Goal: Task Accomplishment & Management: Complete application form

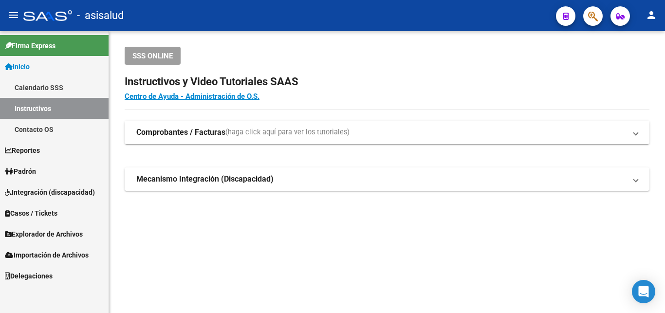
click at [23, 169] on span "Padrón" at bounding box center [20, 171] width 31 height 11
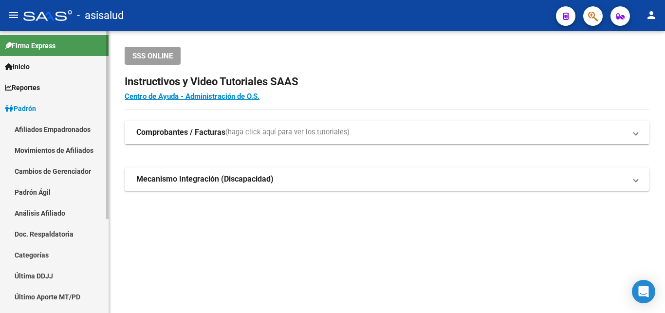
click at [32, 212] on link "Análisis Afiliado" at bounding box center [54, 213] width 109 height 21
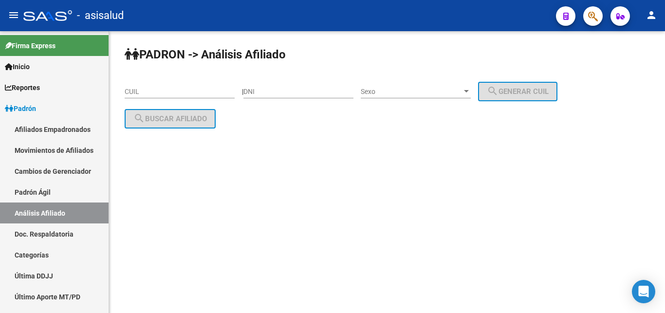
click at [130, 90] on input "CUIL" at bounding box center [180, 92] width 110 height 8
paste input "20-41783801-6"
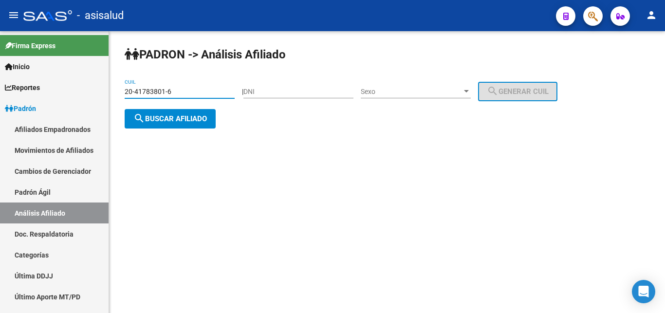
click at [156, 120] on span "search Buscar afiliado" at bounding box center [170, 118] width 74 height 9
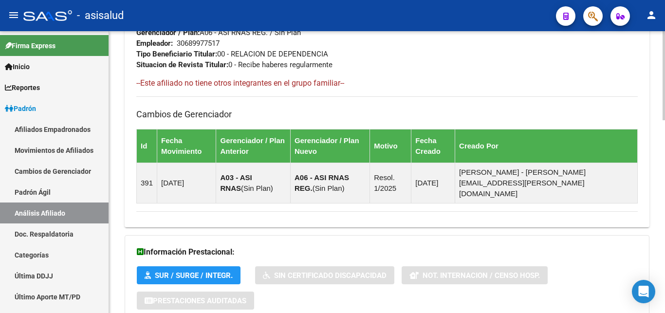
scroll to position [610, 0]
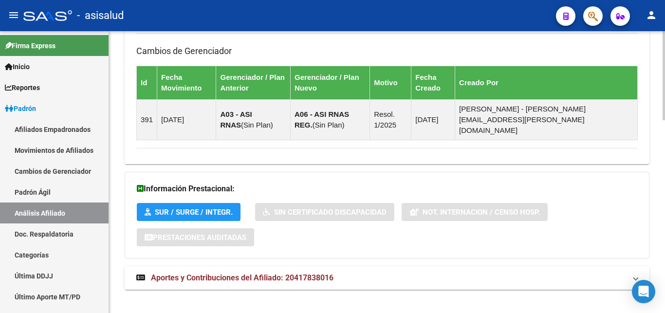
click at [227, 273] on span "Aportes y Contribuciones del Afiliado: 20417838016" at bounding box center [242, 277] width 183 height 9
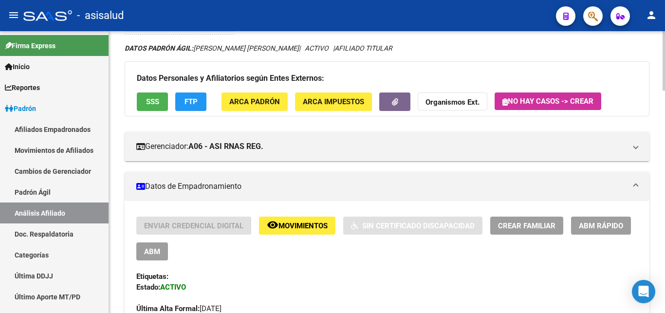
scroll to position [0, 0]
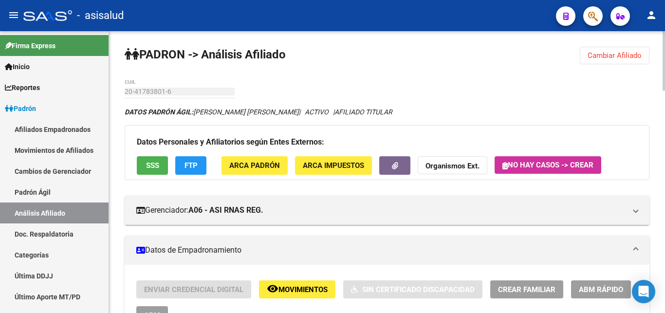
click at [616, 52] on span "Cambiar Afiliado" at bounding box center [615, 55] width 54 height 9
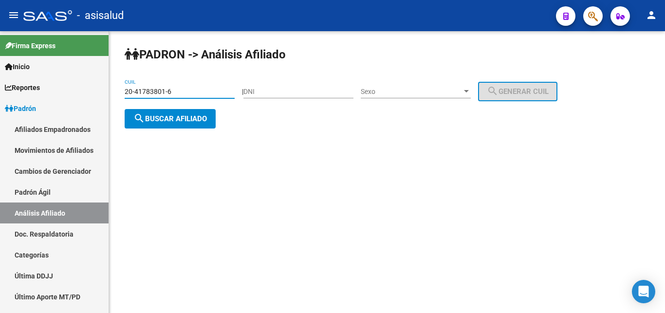
drag, startPoint x: 126, startPoint y: 91, endPoint x: 182, endPoint y: 91, distance: 56.0
click at [182, 91] on input "20-41783801-6" at bounding box center [180, 92] width 110 height 8
paste input "3-32943942-9"
type input "23-32943942-9"
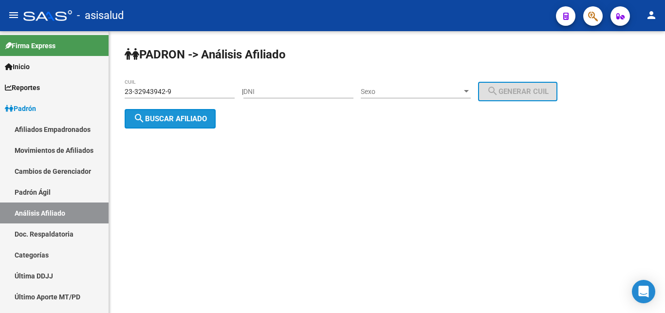
click at [169, 117] on span "search Buscar afiliado" at bounding box center [170, 118] width 74 height 9
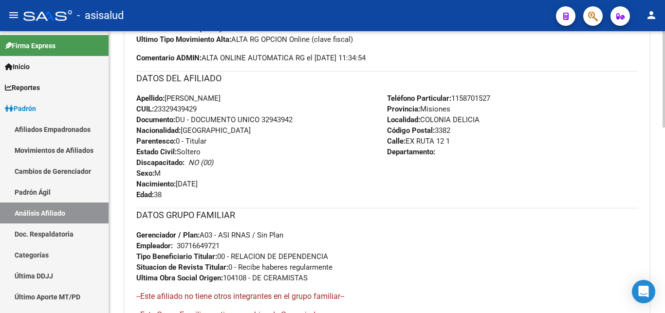
scroll to position [195, 0]
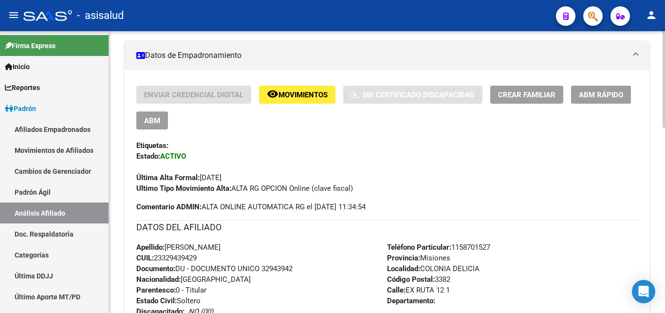
click at [529, 95] on span "Crear Familiar" at bounding box center [526, 95] width 57 height 9
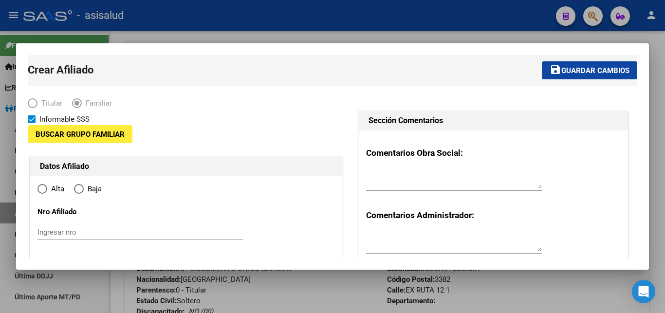
type input "30-71664972-1"
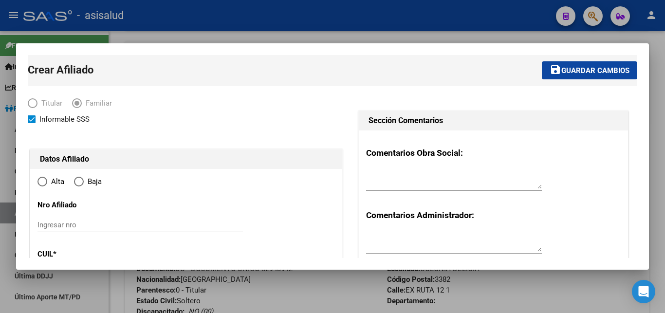
type input "COLONIA DELICIA"
type input "3382"
type input "EX RUTA 12"
type input "1"
radio input "true"
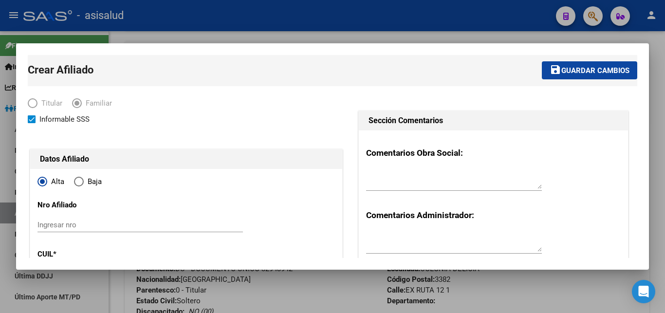
type input "30-71664972-1"
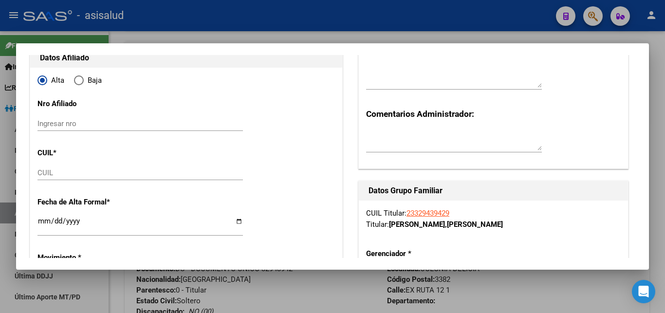
scroll to position [105, 0]
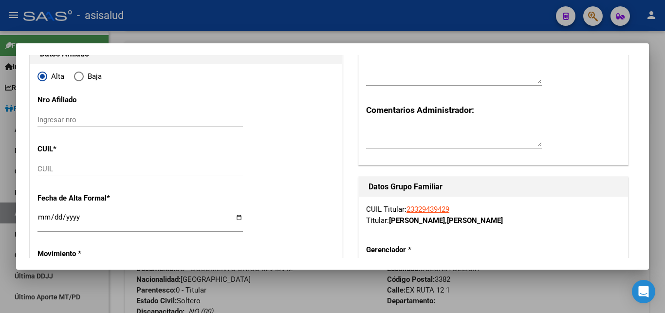
click at [56, 120] on input "Ingresar nro" at bounding box center [139, 119] width 205 height 9
click at [46, 168] on input "CUIL" at bounding box center [139, 169] width 205 height 9
paste input "27-30379500-1"
type input "27-30379500-1"
type input "30379500"
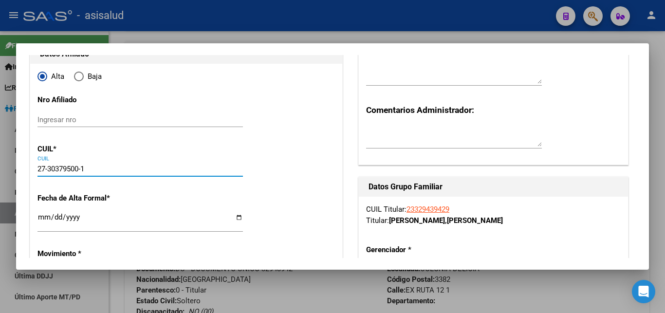
type input "PEÑA"
type input "[PERSON_NAME]"
type input "[DATE]"
type input "[GEOGRAPHIC_DATA]"
type input "3370"
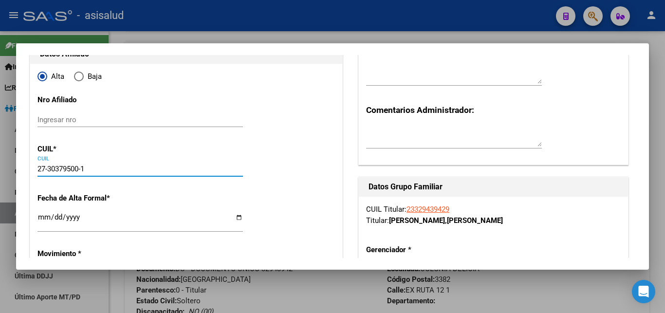
type input "S/N"
type input "27-30379500-1"
click at [47, 220] on input "Ingresar fecha" at bounding box center [139, 221] width 205 height 16
type input "[DATE]"
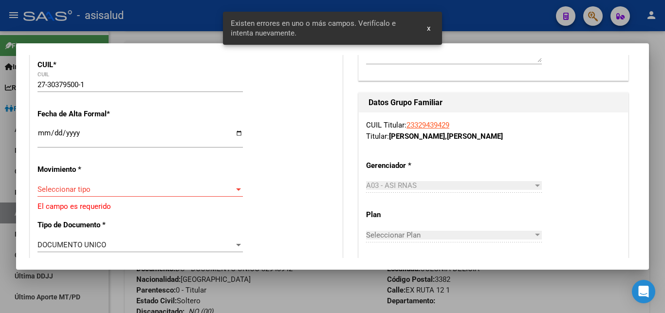
scroll to position [263, 0]
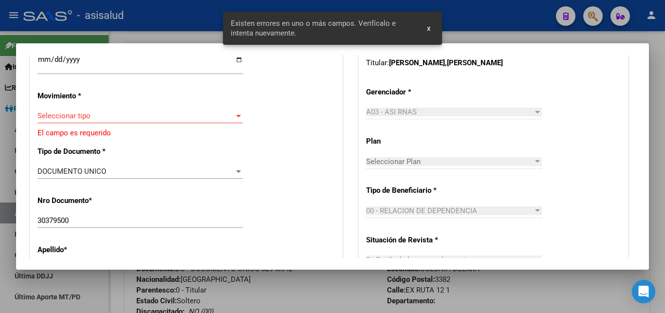
click at [236, 115] on div at bounding box center [238, 116] width 5 height 2
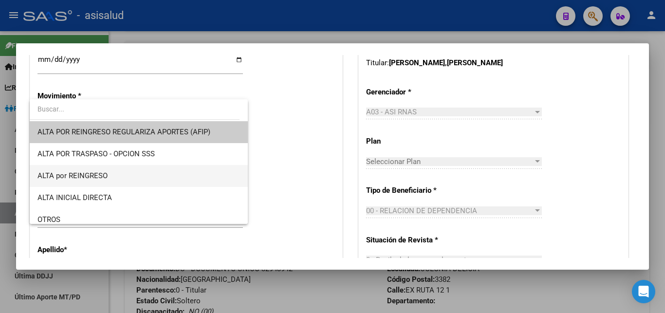
scroll to position [105, 0]
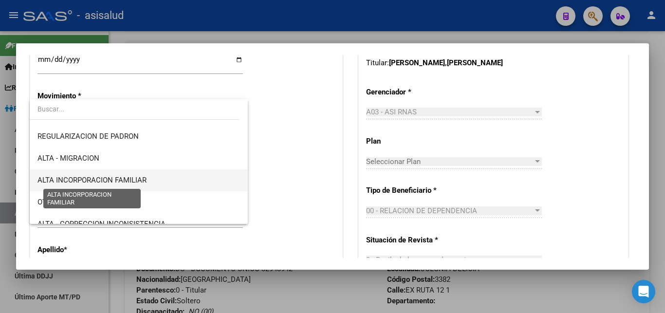
click at [107, 180] on span "ALTA INCORPORACION FAMILIAR" at bounding box center [91, 180] width 109 height 9
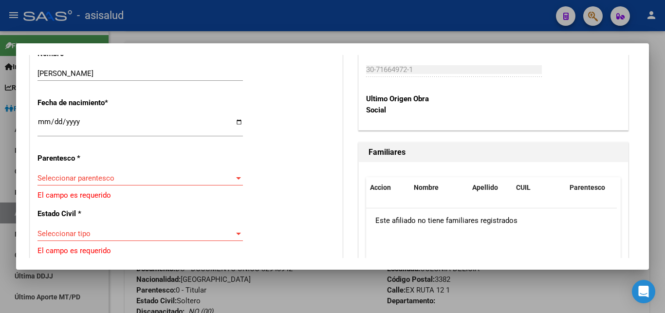
scroll to position [526, 0]
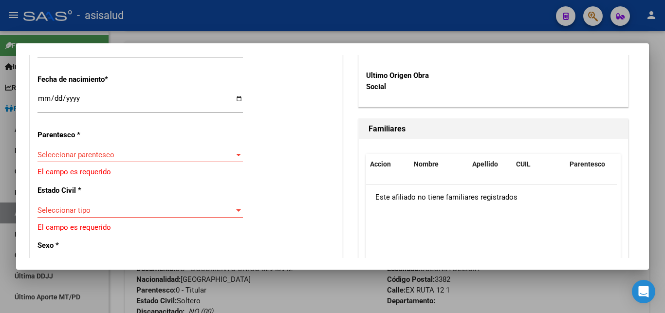
click at [236, 154] on div at bounding box center [238, 155] width 5 height 2
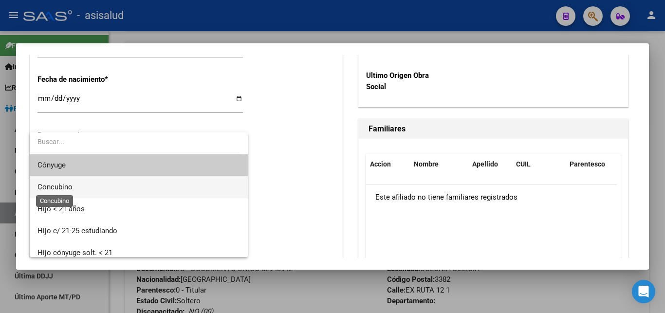
click at [68, 189] on span "Concubino" at bounding box center [54, 187] width 35 height 9
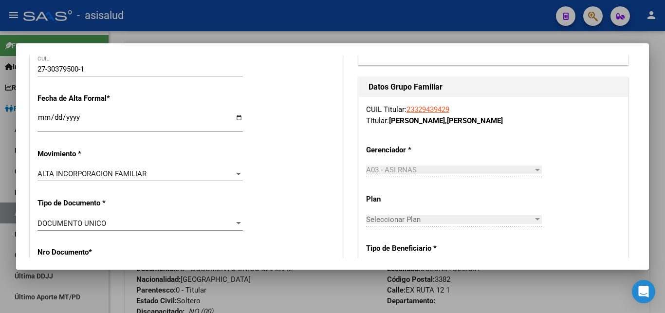
scroll to position [0, 0]
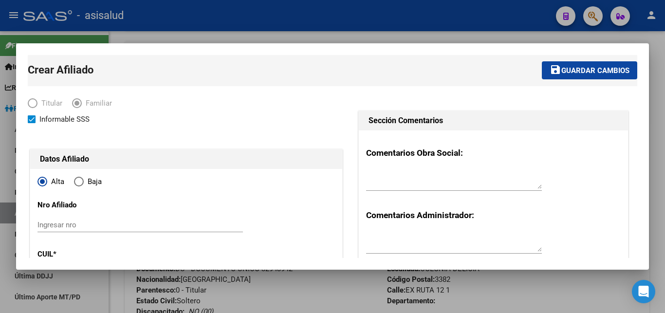
click at [574, 71] on span "Guardar cambios" at bounding box center [595, 70] width 68 height 9
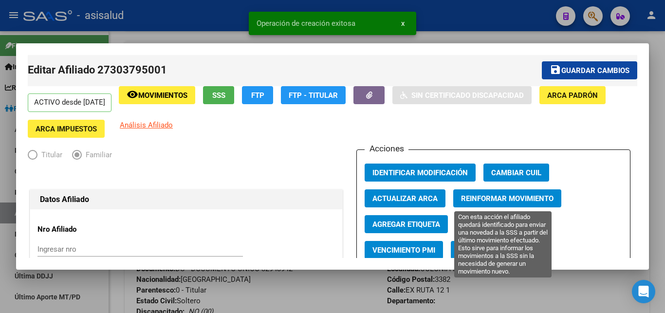
click at [484, 197] on span "Reinformar Movimiento" at bounding box center [507, 198] width 93 height 9
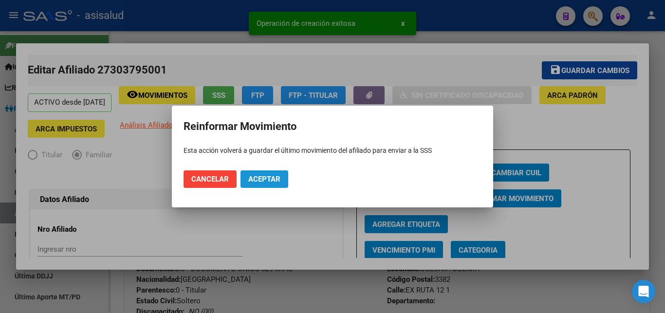
click at [263, 178] on span "Aceptar" at bounding box center [264, 179] width 32 height 9
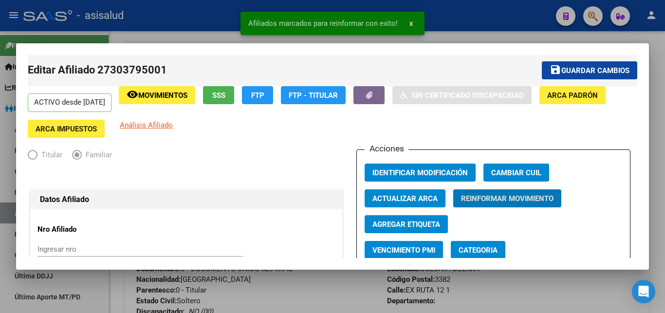
click at [592, 70] on span "Guardar cambios" at bounding box center [595, 70] width 68 height 9
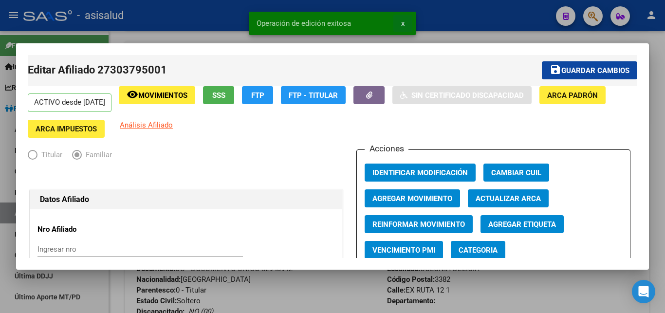
click at [403, 23] on span "x" at bounding box center [402, 23] width 3 height 9
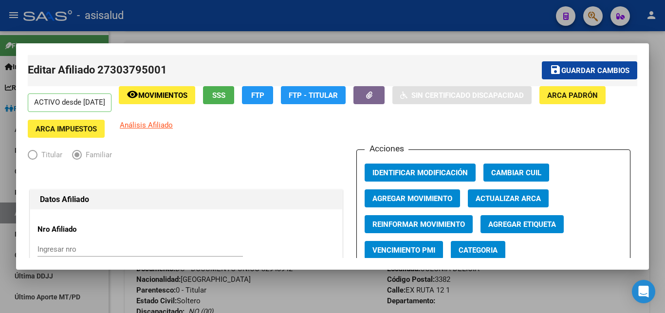
click at [660, 104] on div at bounding box center [332, 156] width 665 height 313
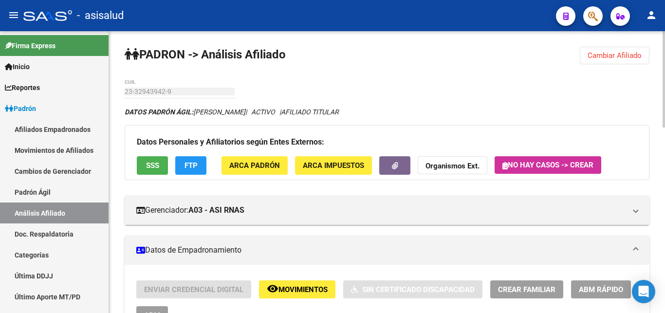
scroll to position [199, 0]
